Goal: Task Accomplishment & Management: Use online tool/utility

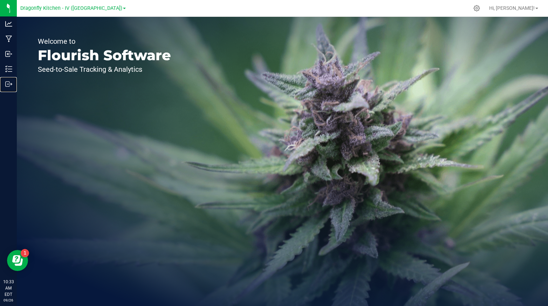
click at [4, 84] on div "Outbound" at bounding box center [9, 84] width 15 height 14
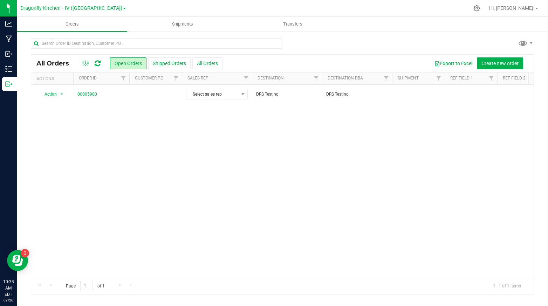
click at [143, 156] on div "Action Action Cancel order Clone order Edit order Mark as fully paid Order audi…" at bounding box center [282, 181] width 502 height 193
click at [480, 11] on icon at bounding box center [476, 8] width 7 height 7
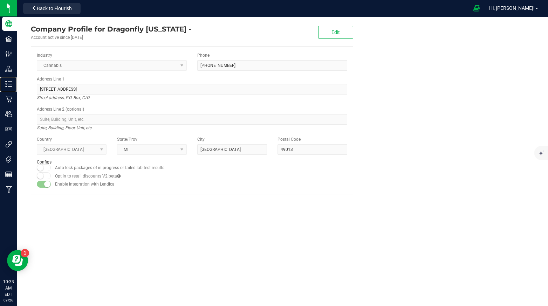
click at [7, 88] on div "Inventory" at bounding box center [9, 84] width 15 height 14
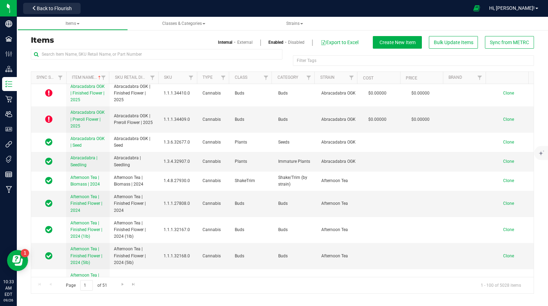
scroll to position [280, 0]
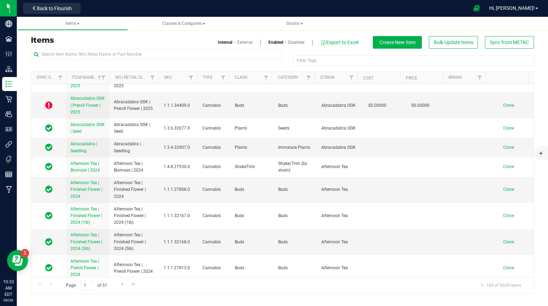
drag, startPoint x: 70, startPoint y: 179, endPoint x: 84, endPoint y: 196, distance: 21.6
click at [84, 196] on td "Afternoon Tea | Finished Flower | 2024" at bounding box center [87, 190] width 43 height 26
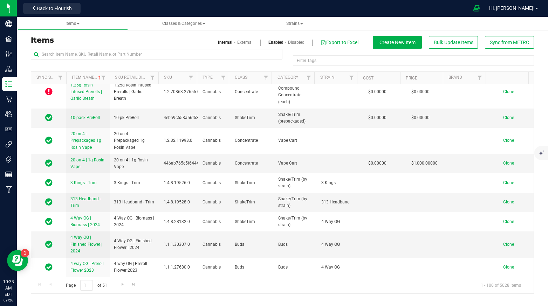
scroll to position [0, 0]
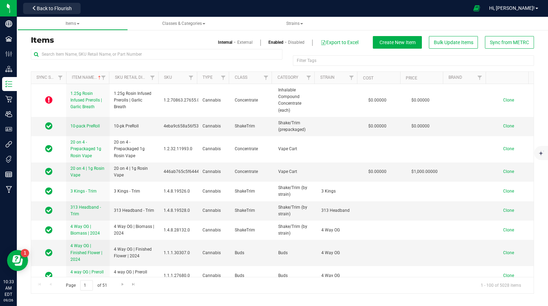
click at [170, 67] on div "Filter Tags Filter Tags" at bounding box center [282, 60] width 503 height 22
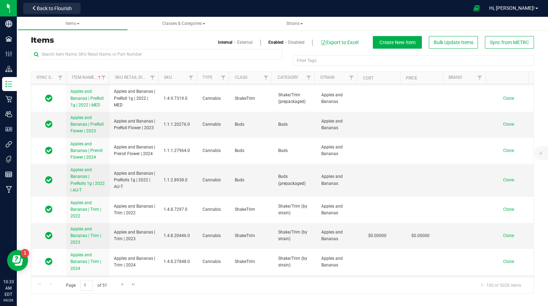
scroll to position [2239, 0]
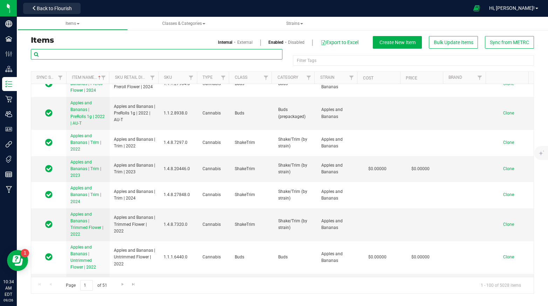
click at [83, 53] on input "text" at bounding box center [157, 54] width 252 height 11
click at [136, 56] on input "text" at bounding box center [157, 54] width 252 height 11
